Goal: Task Accomplishment & Management: Manage account settings

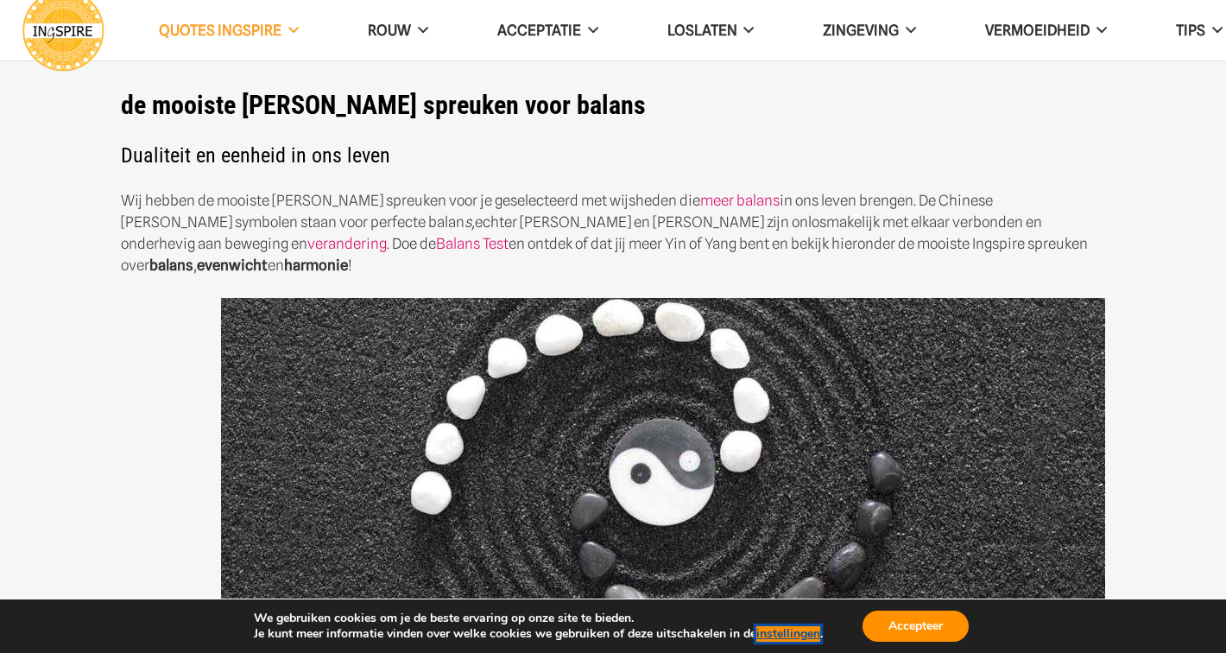
click at [784, 627] on button "instellingen" at bounding box center [788, 634] width 64 height 16
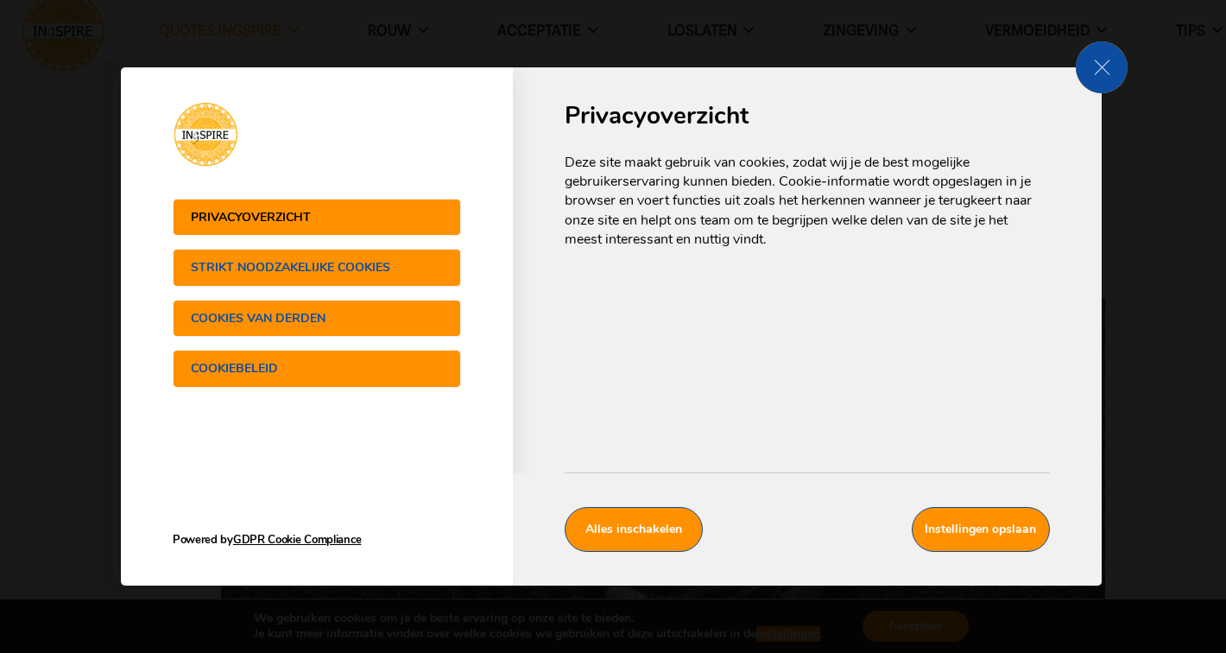
click at [394, 262] on span "Strikt noodzakelijke cookies" at bounding box center [300, 267] width 218 height 13
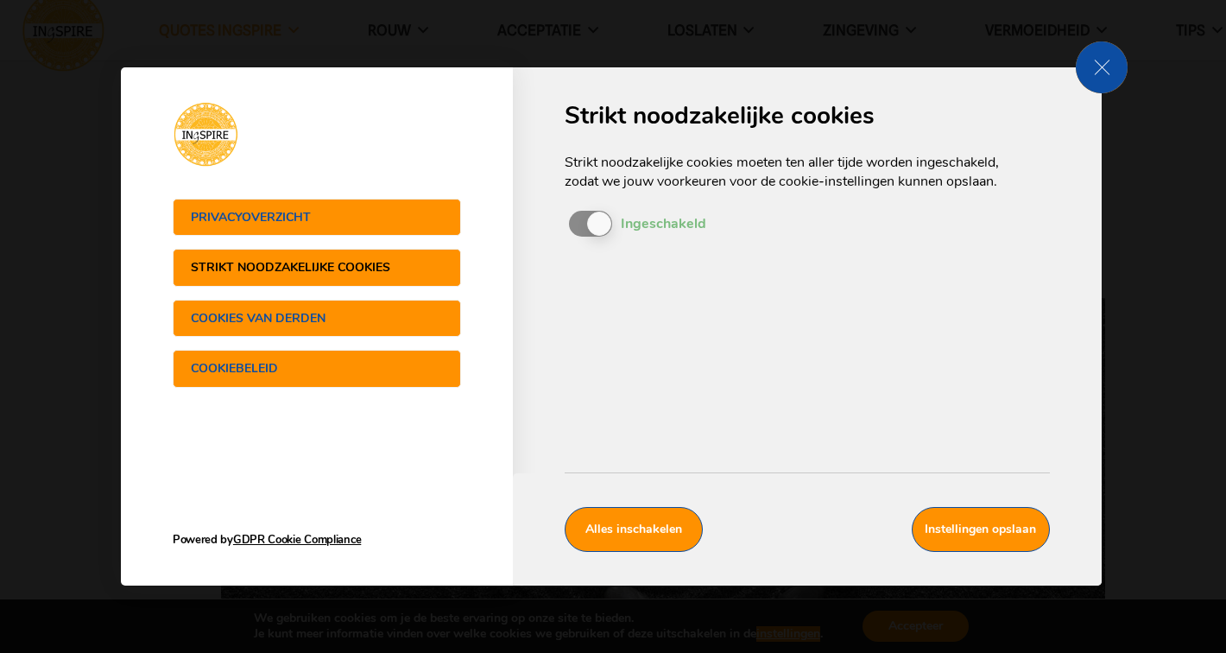
click at [364, 314] on span "Cookies van derden" at bounding box center [300, 318] width 218 height 13
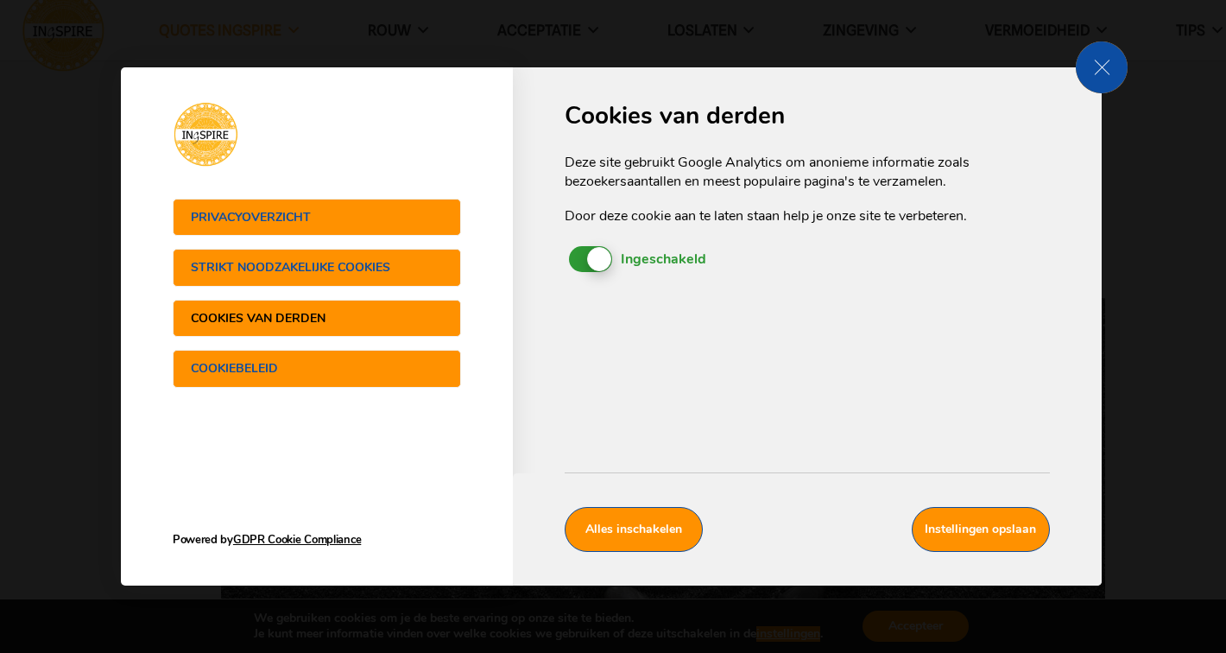
click at [578, 260] on span "Ingeschakeld Uitgeschakeld" at bounding box center [590, 259] width 43 height 26
click at [0, 0] on input "In-/uitschakelen cookies Ingeschakeld Uitgeschakeld" at bounding box center [0, 0] width 0 height 0
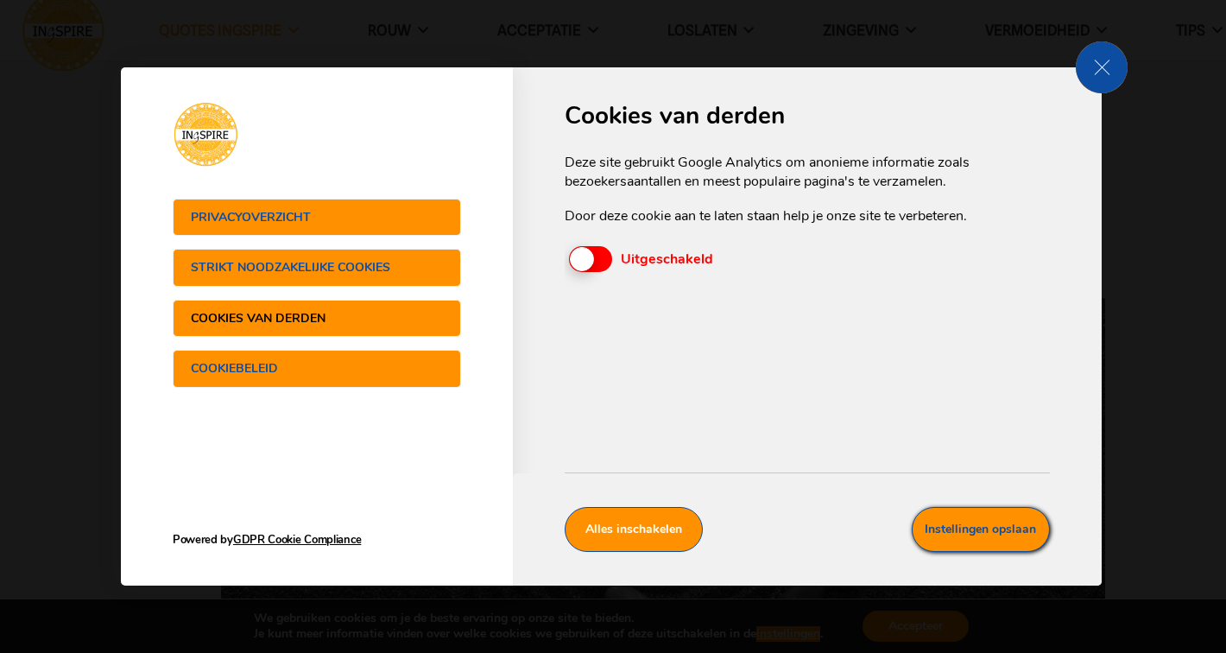
click at [962, 527] on button "Instellingen opslaan" at bounding box center [980, 529] width 138 height 45
